Goal: Transaction & Acquisition: Purchase product/service

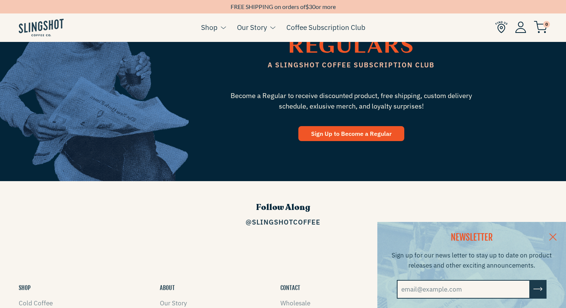
scroll to position [1103, 0]
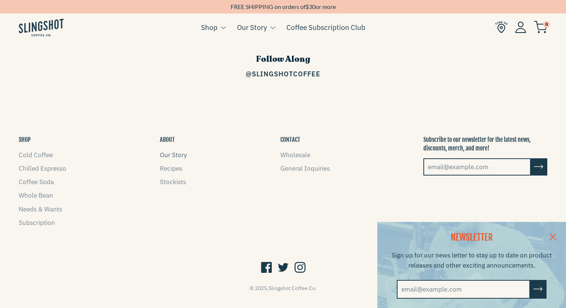
click at [171, 151] on link "Our Story" at bounding box center [173, 155] width 27 height 8
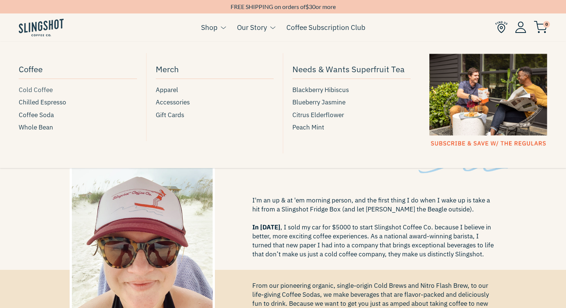
click at [41, 92] on span "Cold Coffee" at bounding box center [36, 90] width 34 height 10
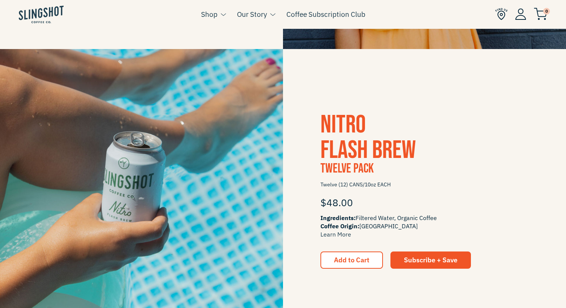
scroll to position [526, 0]
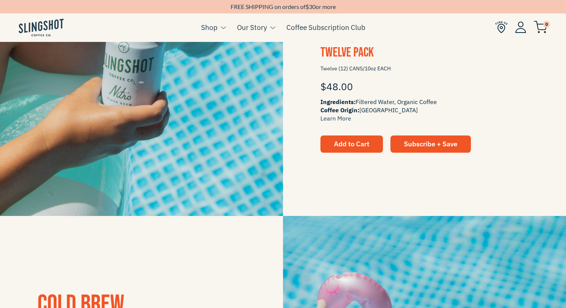
click at [362, 143] on span "Add to Cart" at bounding box center [352, 144] width 36 height 9
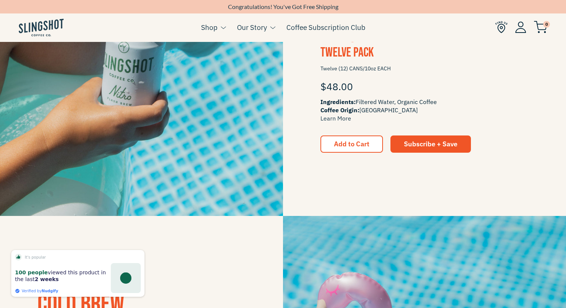
click at [505, 29] on img at bounding box center [501, 27] width 12 height 12
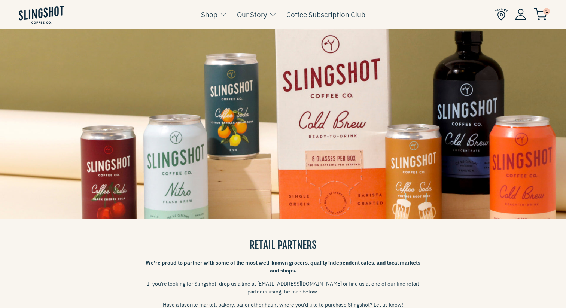
click at [502, 14] on img at bounding box center [501, 14] width 12 height 12
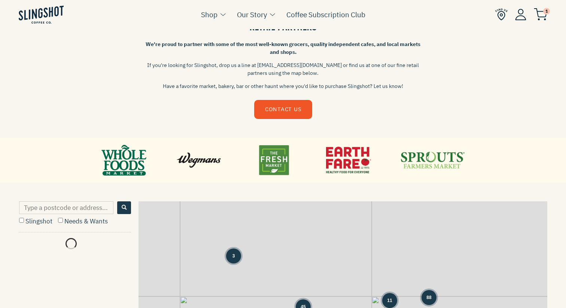
scroll to position [405, 0]
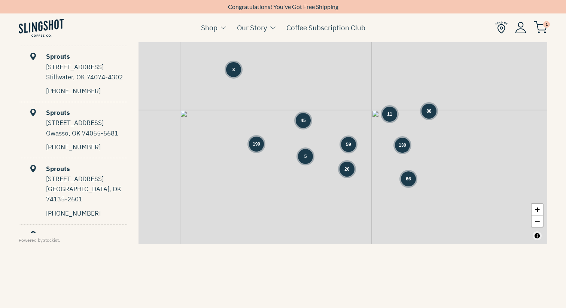
click at [340, 148] on div "3 45 59 11 88 199 5 130 20 66 + −" at bounding box center [342, 129] width 409 height 229
click at [347, 147] on span "59" at bounding box center [348, 144] width 5 height 7
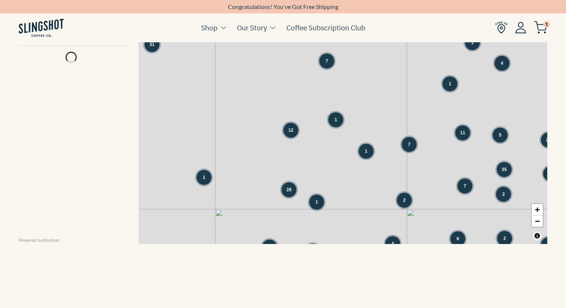
click at [295, 139] on div "3 3 20 8 2 1 1 1 3 5 5 31 1 1 15 1 7 4 21 1 1 8 12 8 12 1 11 5 21 23 1 36" at bounding box center [342, 129] width 409 height 229
click at [204, 179] on span "1" at bounding box center [204, 177] width 3 height 7
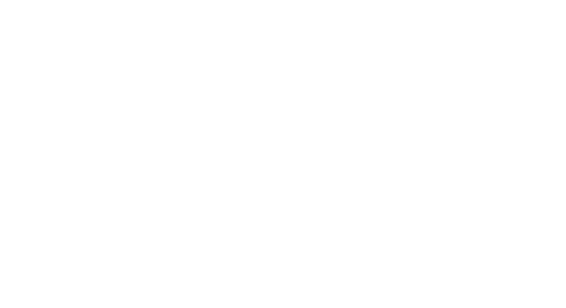
scroll to position [526, 0]
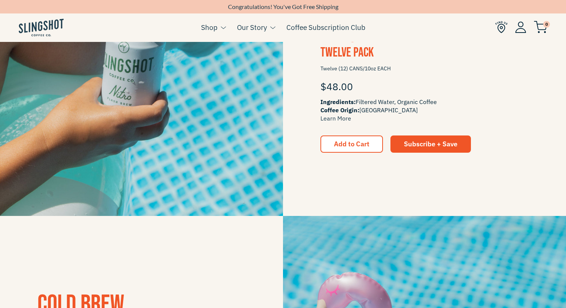
click at [499, 27] on img at bounding box center [501, 27] width 12 height 12
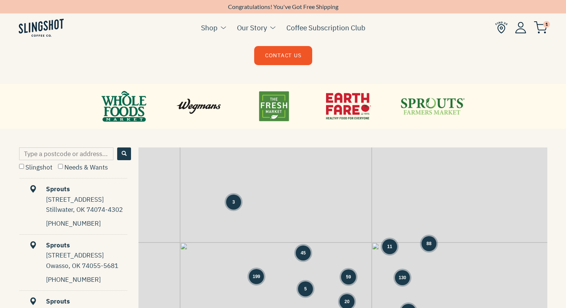
scroll to position [525, 0]
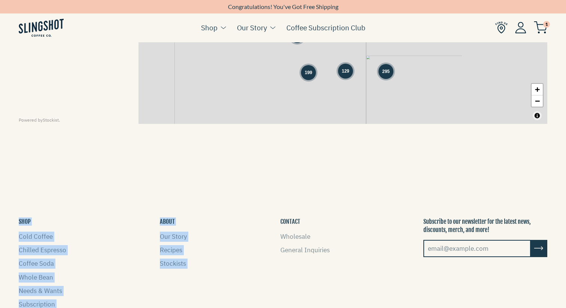
drag, startPoint x: 358, startPoint y: 140, endPoint x: 358, endPoint y: 199, distance: 59.1
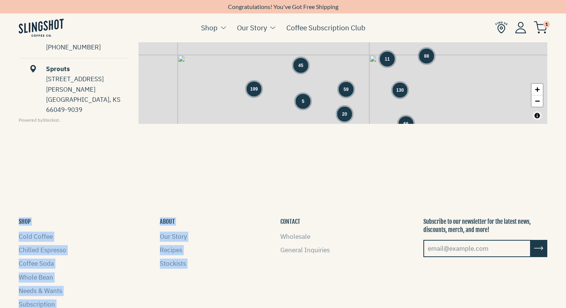
drag, startPoint x: 426, startPoint y: 68, endPoint x: 426, endPoint y: 93, distance: 24.3
click at [426, 93] on div "3 199 45 59 11 88 5 130 20 66 + −" at bounding box center [342, 9] width 409 height 229
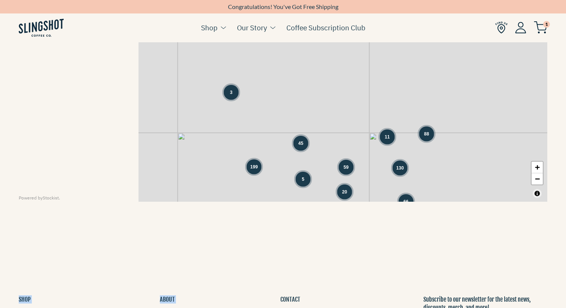
scroll to position [411, 0]
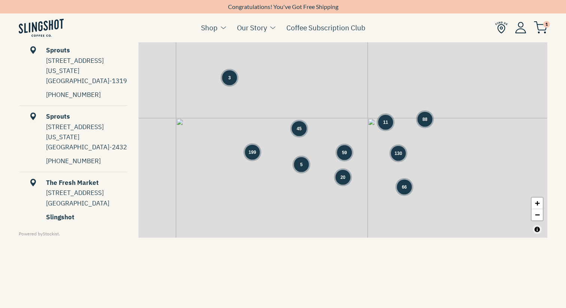
drag, startPoint x: 199, startPoint y: 146, endPoint x: 198, endPoint y: 93, distance: 52.4
click at [198, 93] on div "3 66 45 59 11 88 199 5 130 20 + −" at bounding box center [342, 123] width 409 height 229
